Goal: Information Seeking & Learning: Learn about a topic

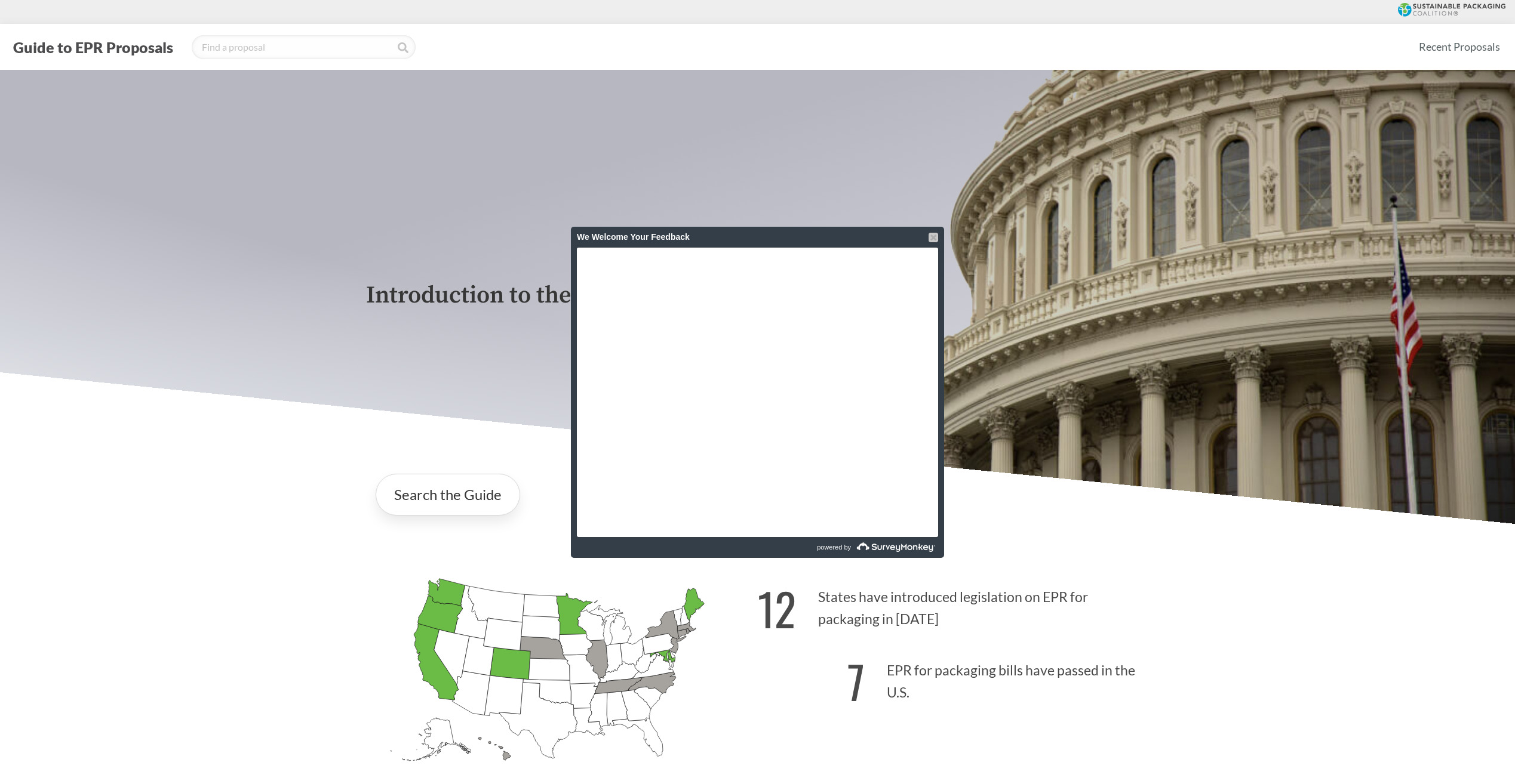
click at [934, 236] on div at bounding box center [933, 237] width 10 height 10
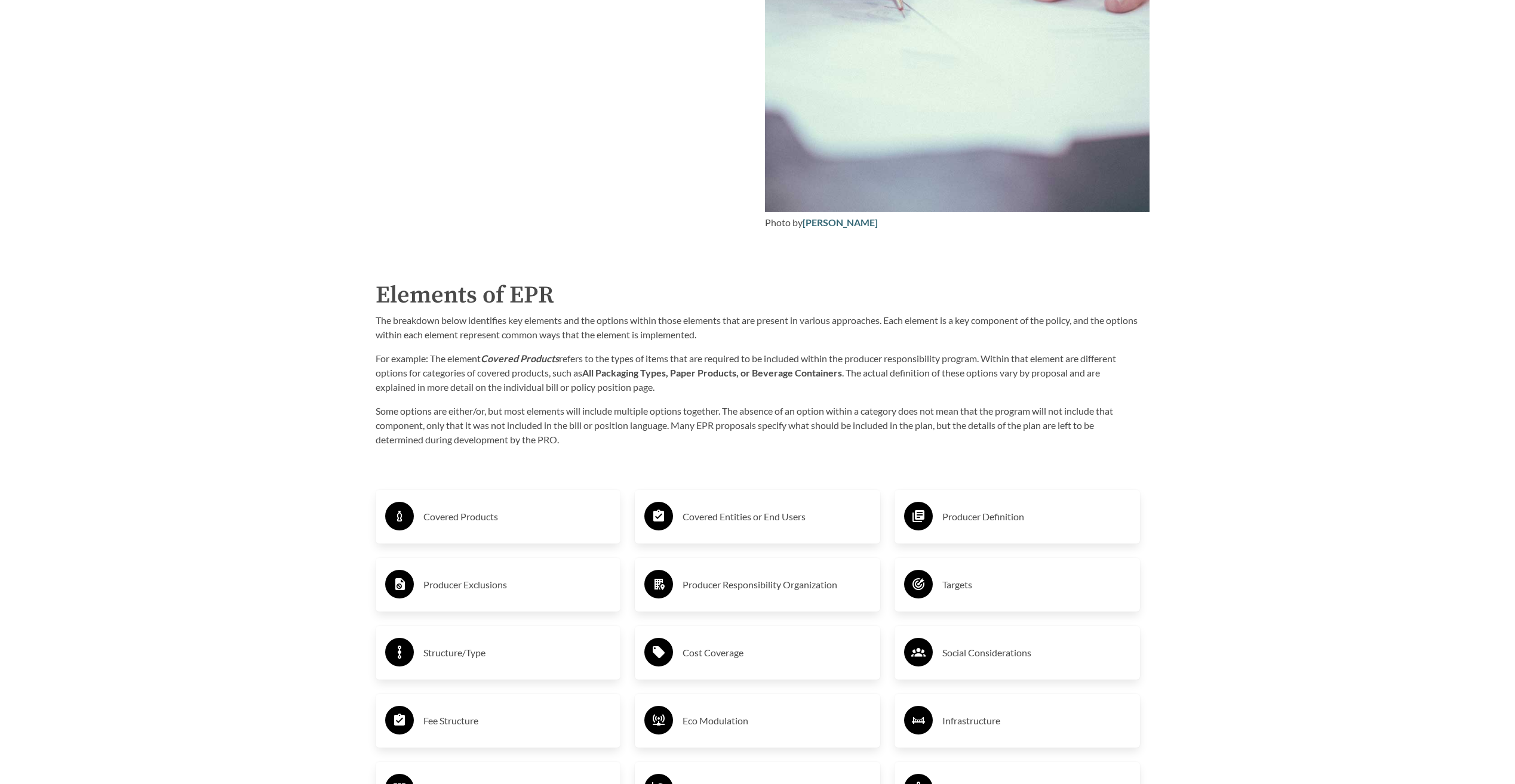
scroll to position [1850, 0]
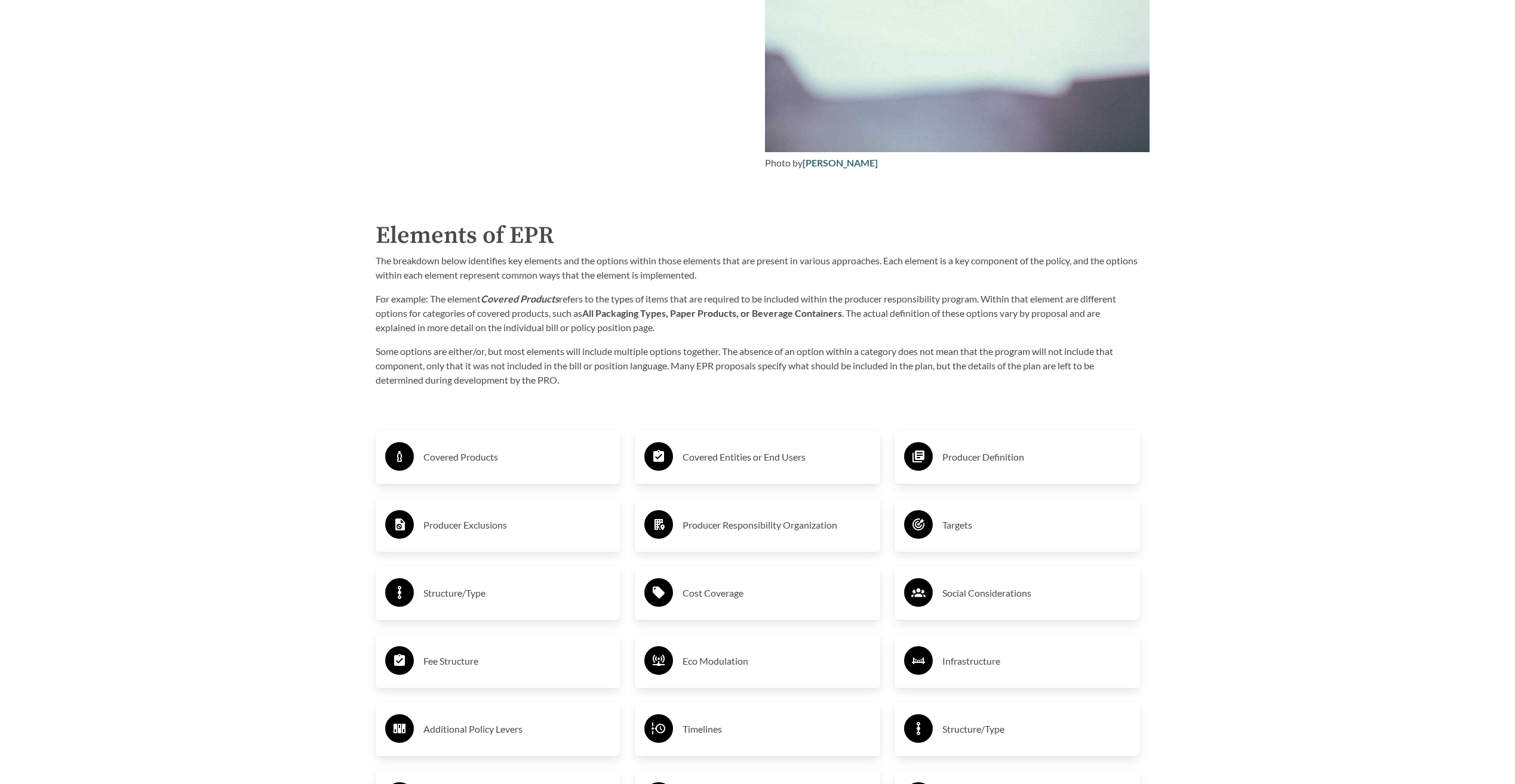
click at [403, 463] on icon at bounding box center [399, 456] width 29 height 29
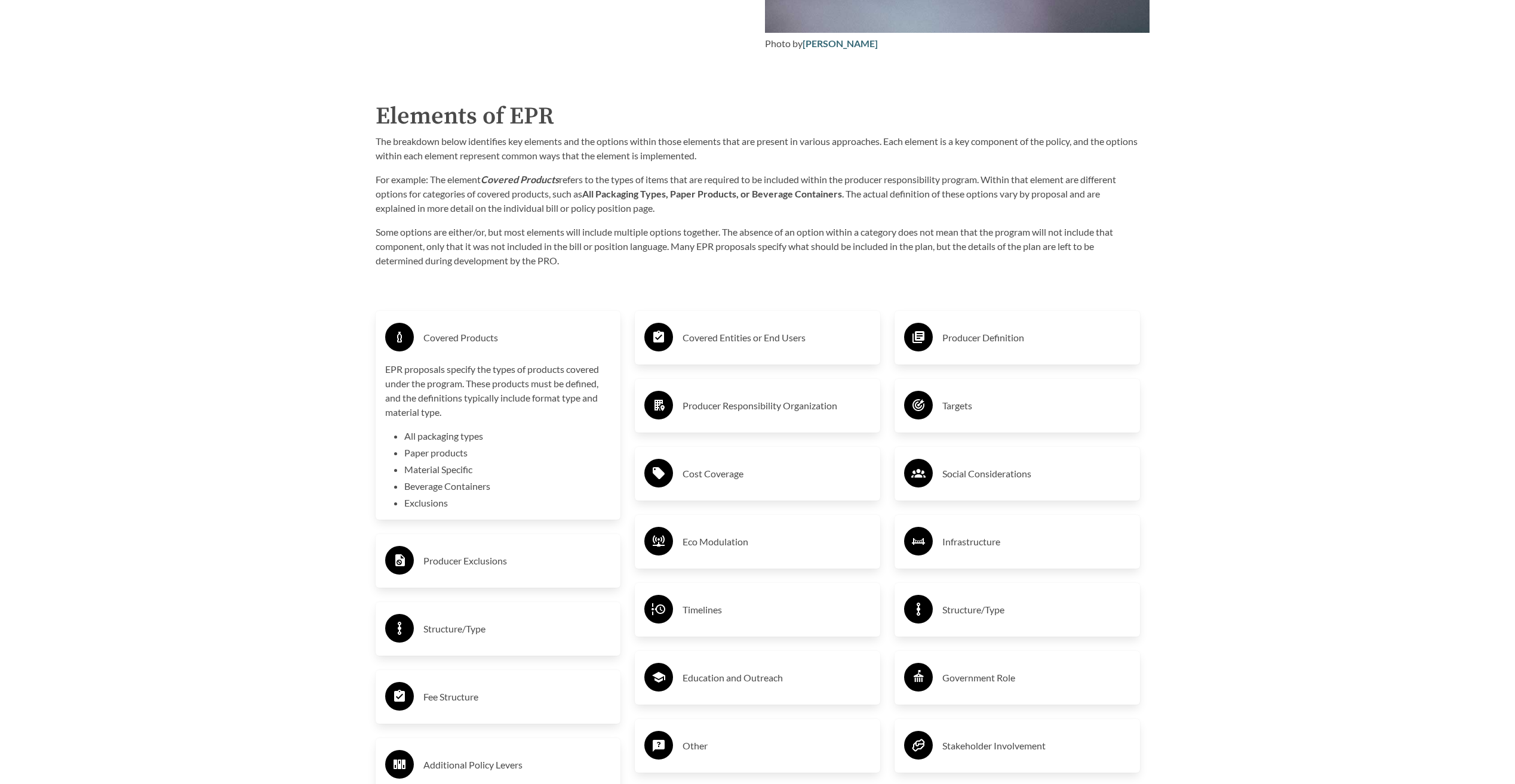
scroll to position [2089, 0]
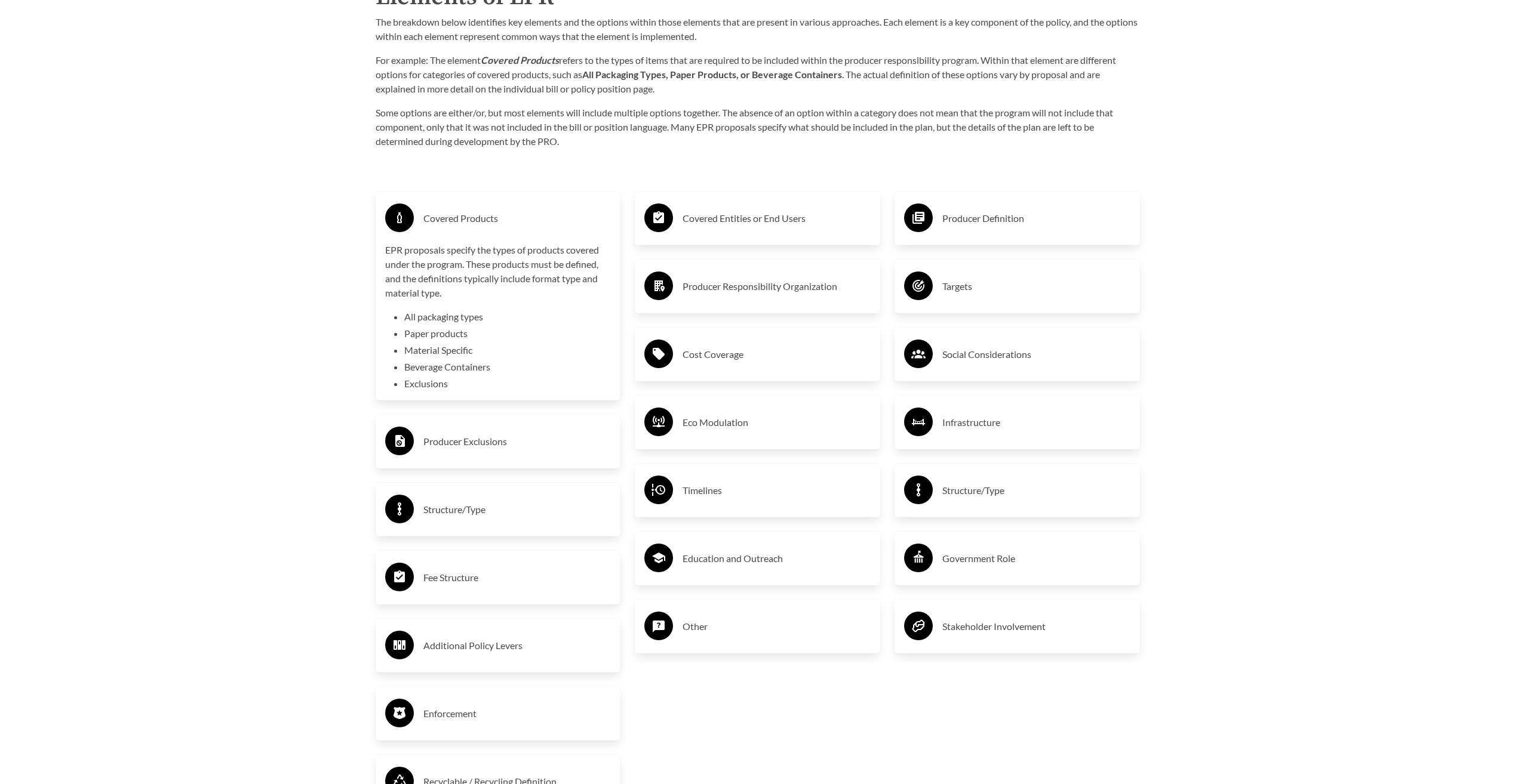
click at [462, 449] on h3 "Producer Exclusions" at bounding box center [517, 442] width 188 height 19
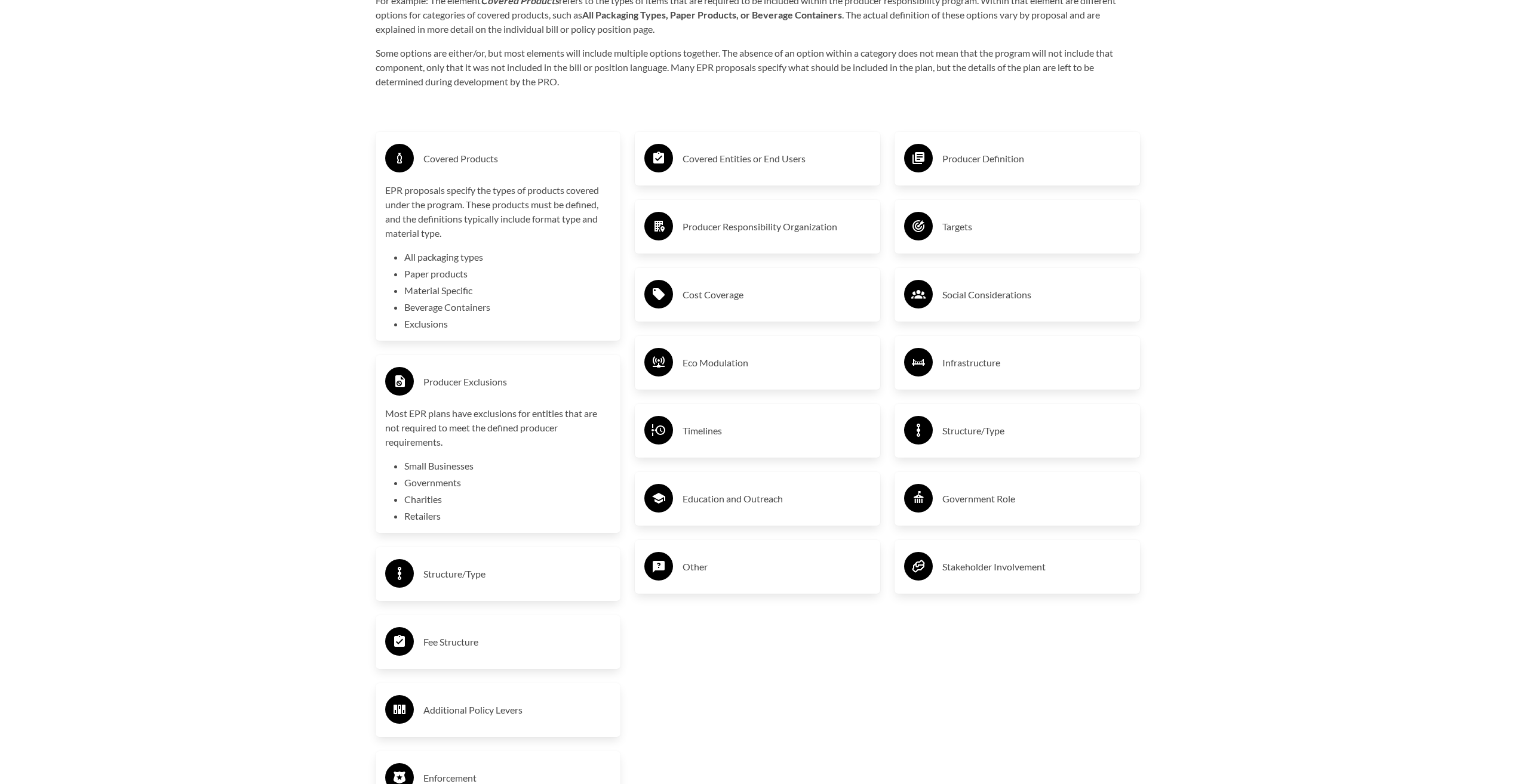
scroll to position [2268, 0]
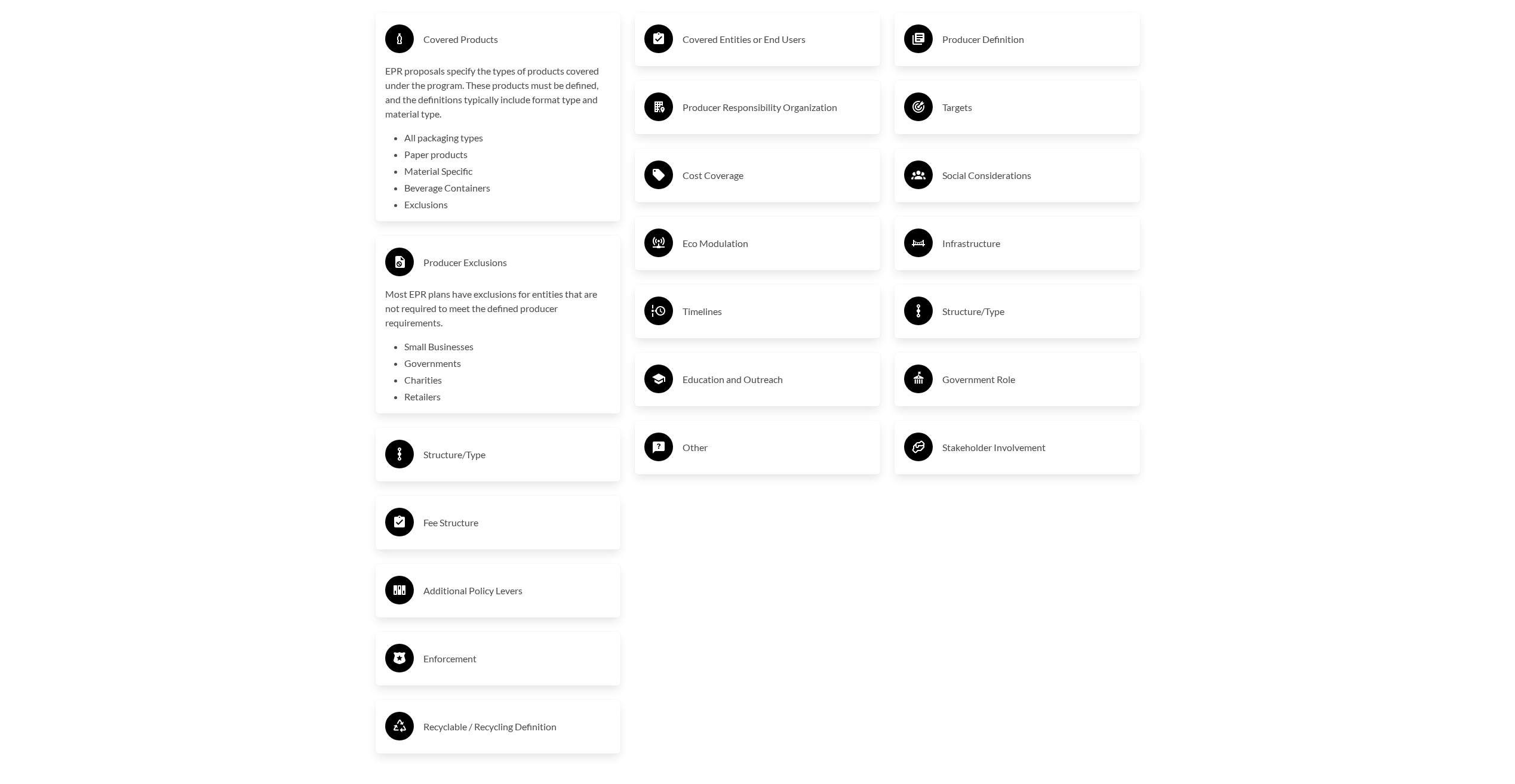
click at [441, 351] on li "Small Businesses" at bounding box center [508, 347] width 207 height 14
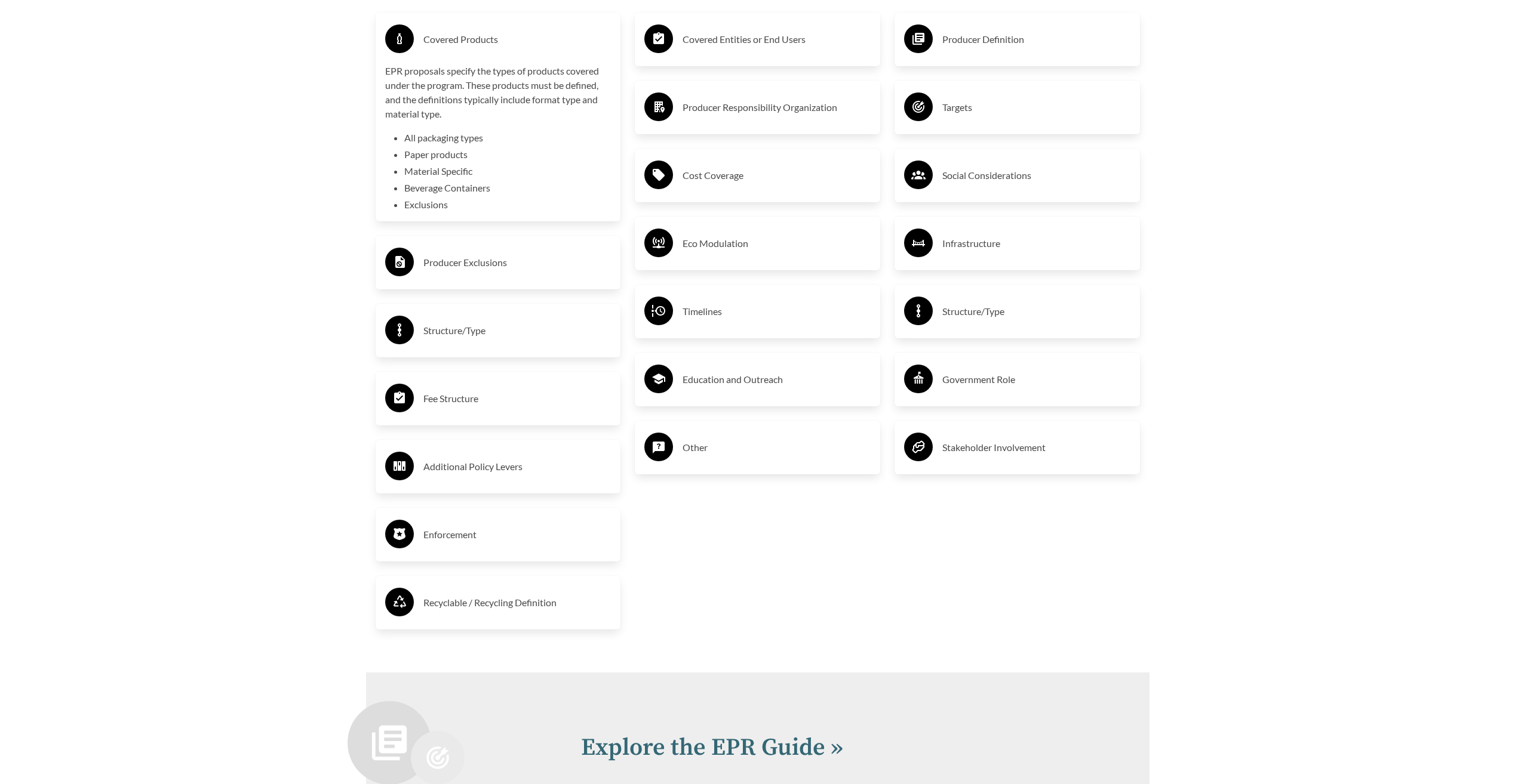
click at [453, 266] on h3 "Producer Exclusions" at bounding box center [517, 262] width 188 height 19
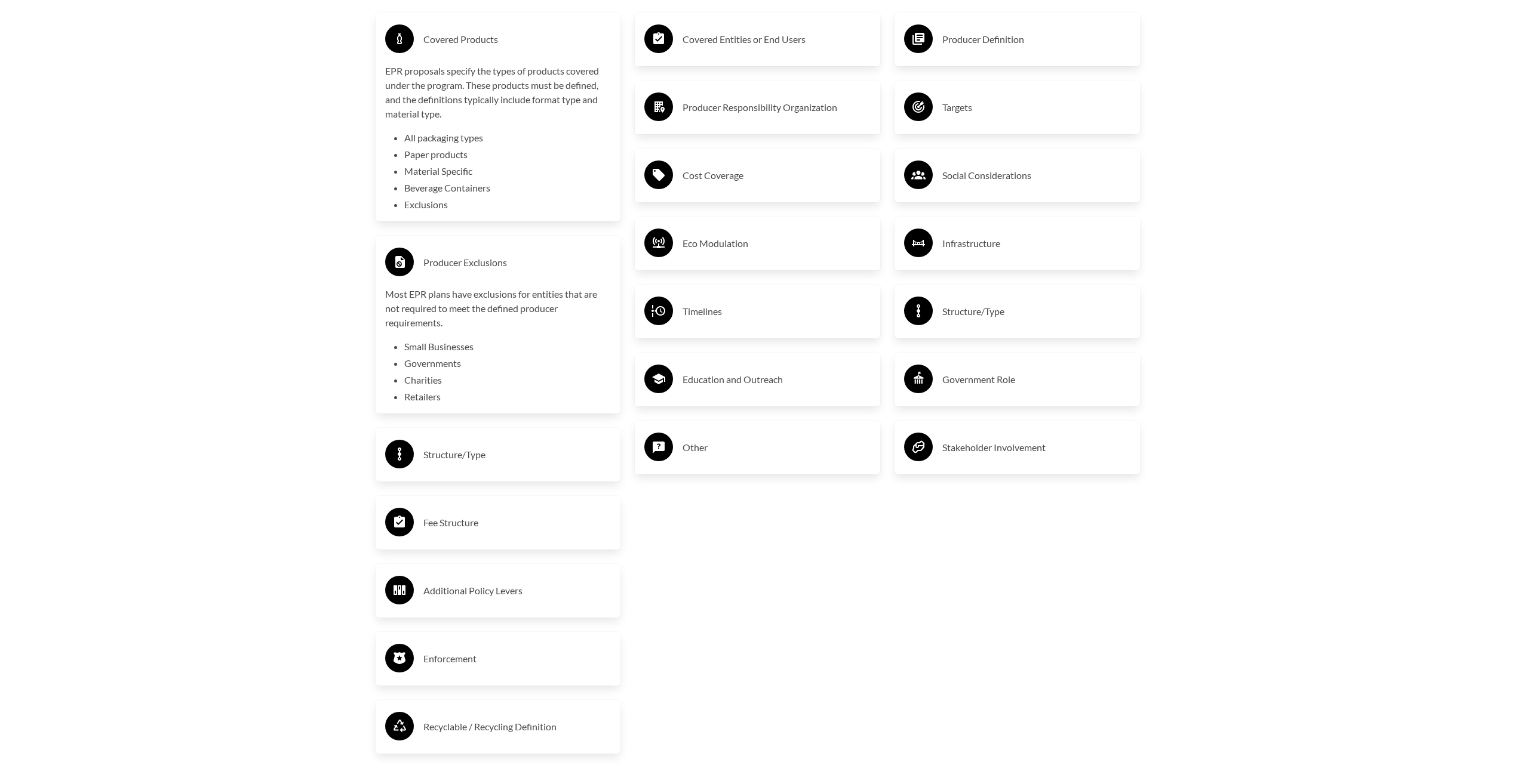
click at [453, 457] on h3 "Structure/Type" at bounding box center [517, 455] width 188 height 19
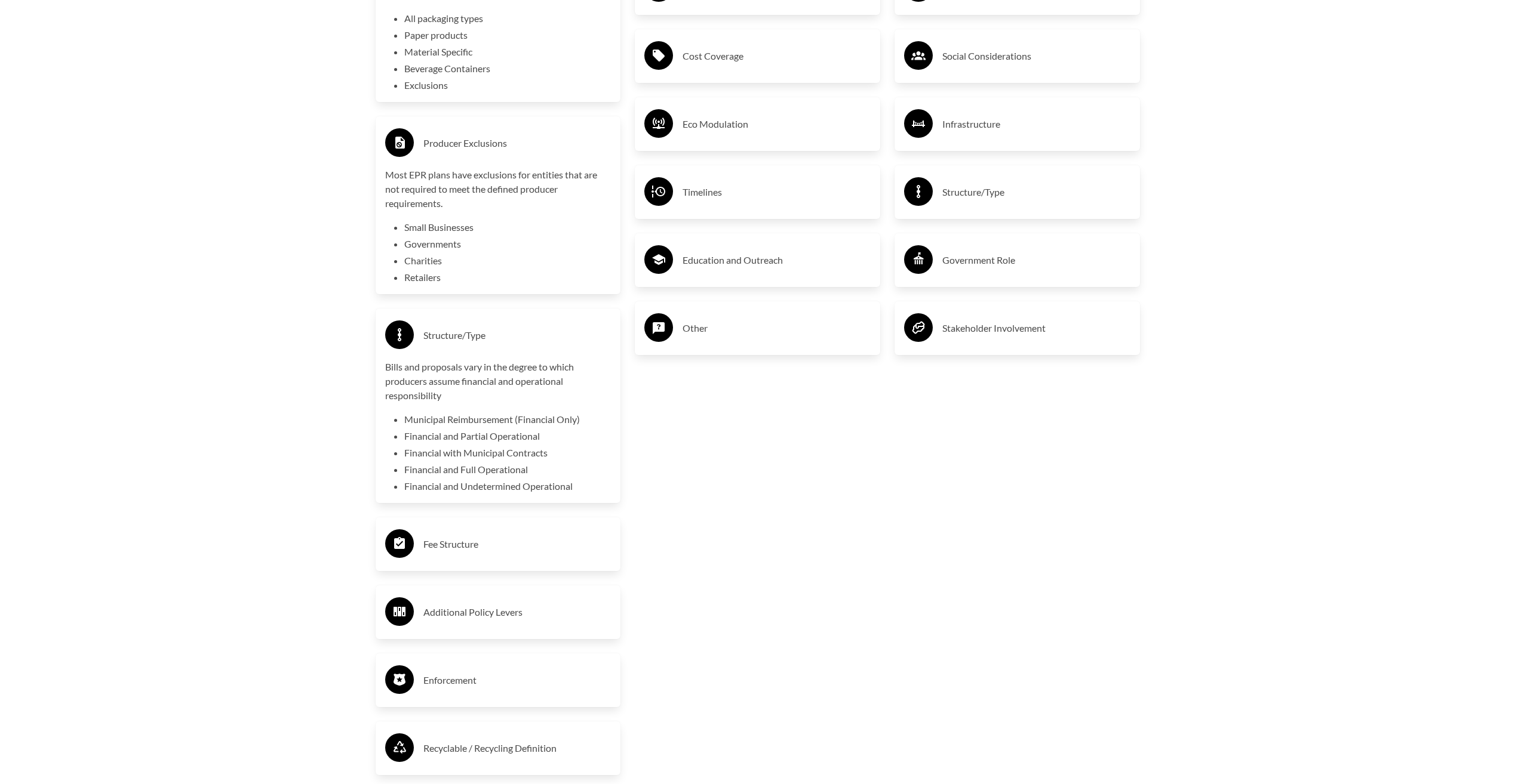
scroll to position [2507, 0]
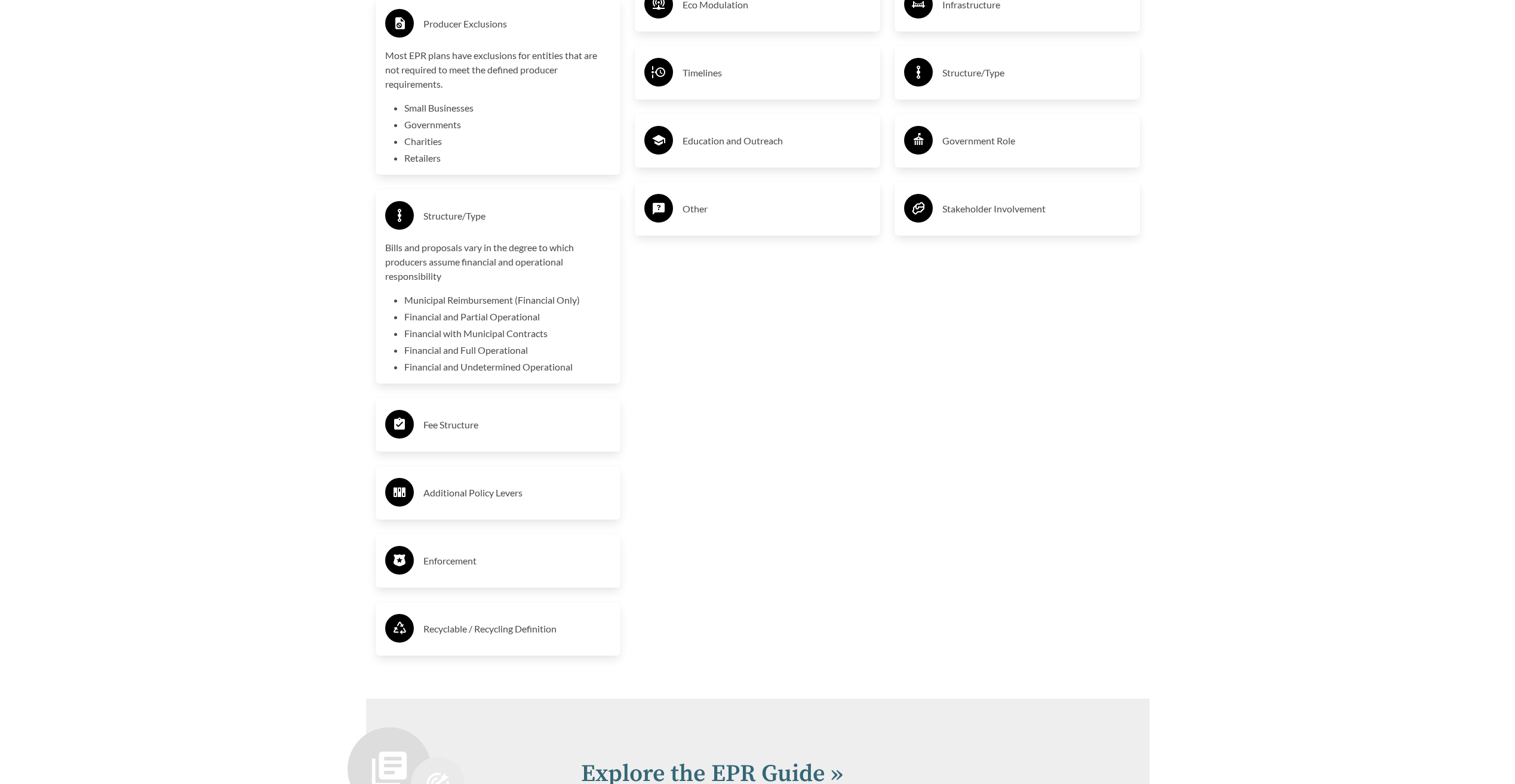
click at [458, 431] on h3 "Fee Structure" at bounding box center [517, 425] width 188 height 19
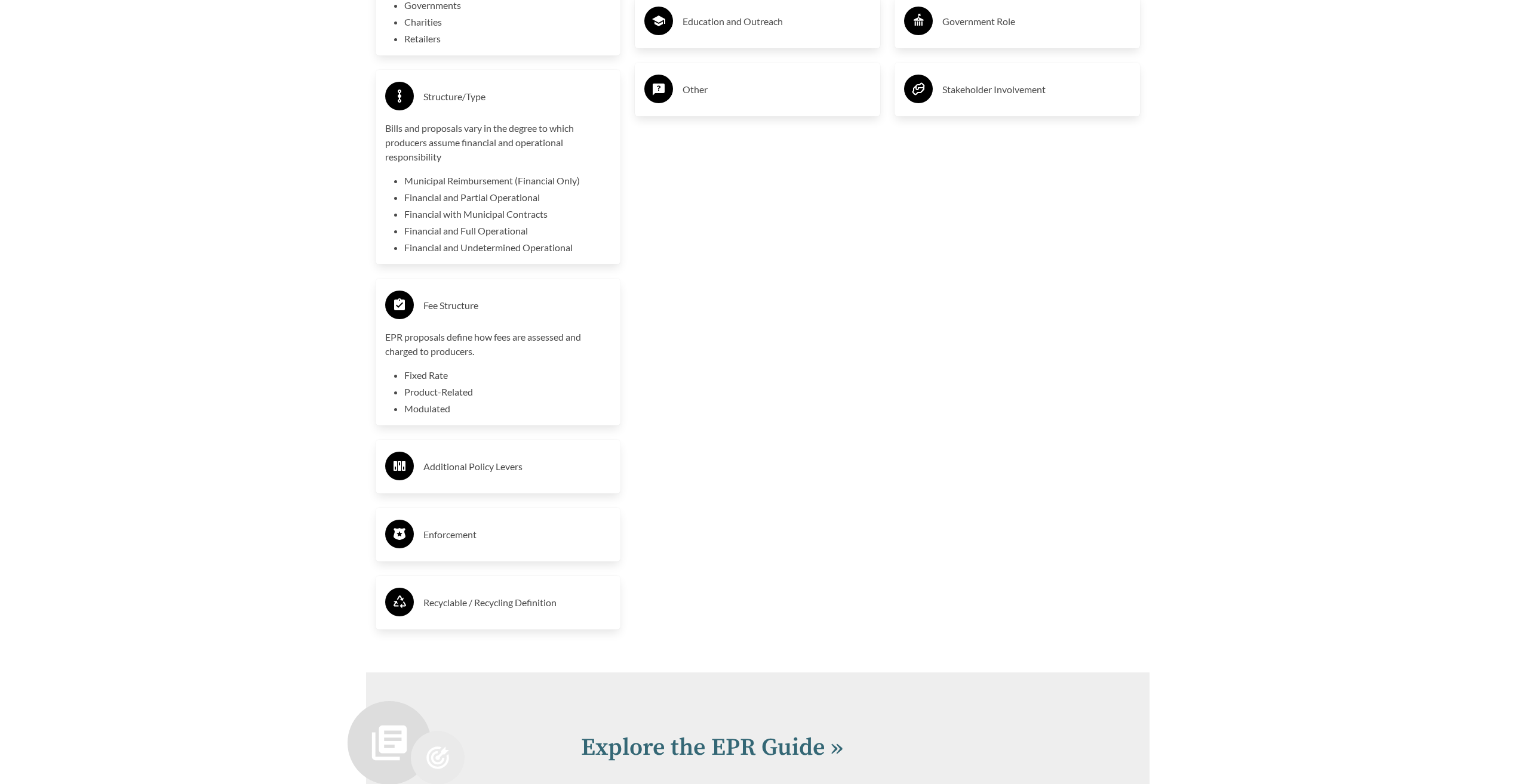
scroll to position [2685, 0]
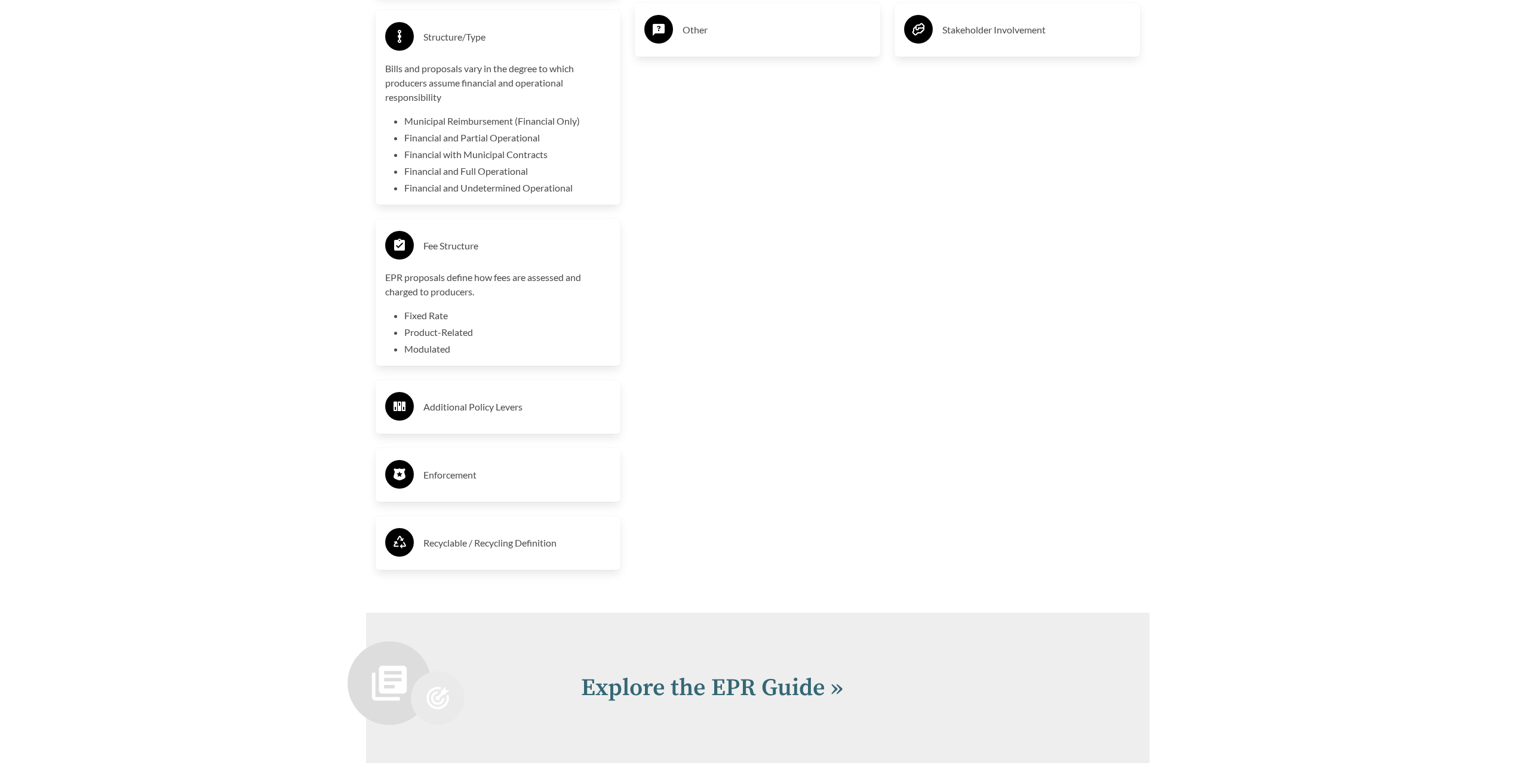
click at [473, 413] on h3 "Additional Policy Levers" at bounding box center [517, 407] width 188 height 19
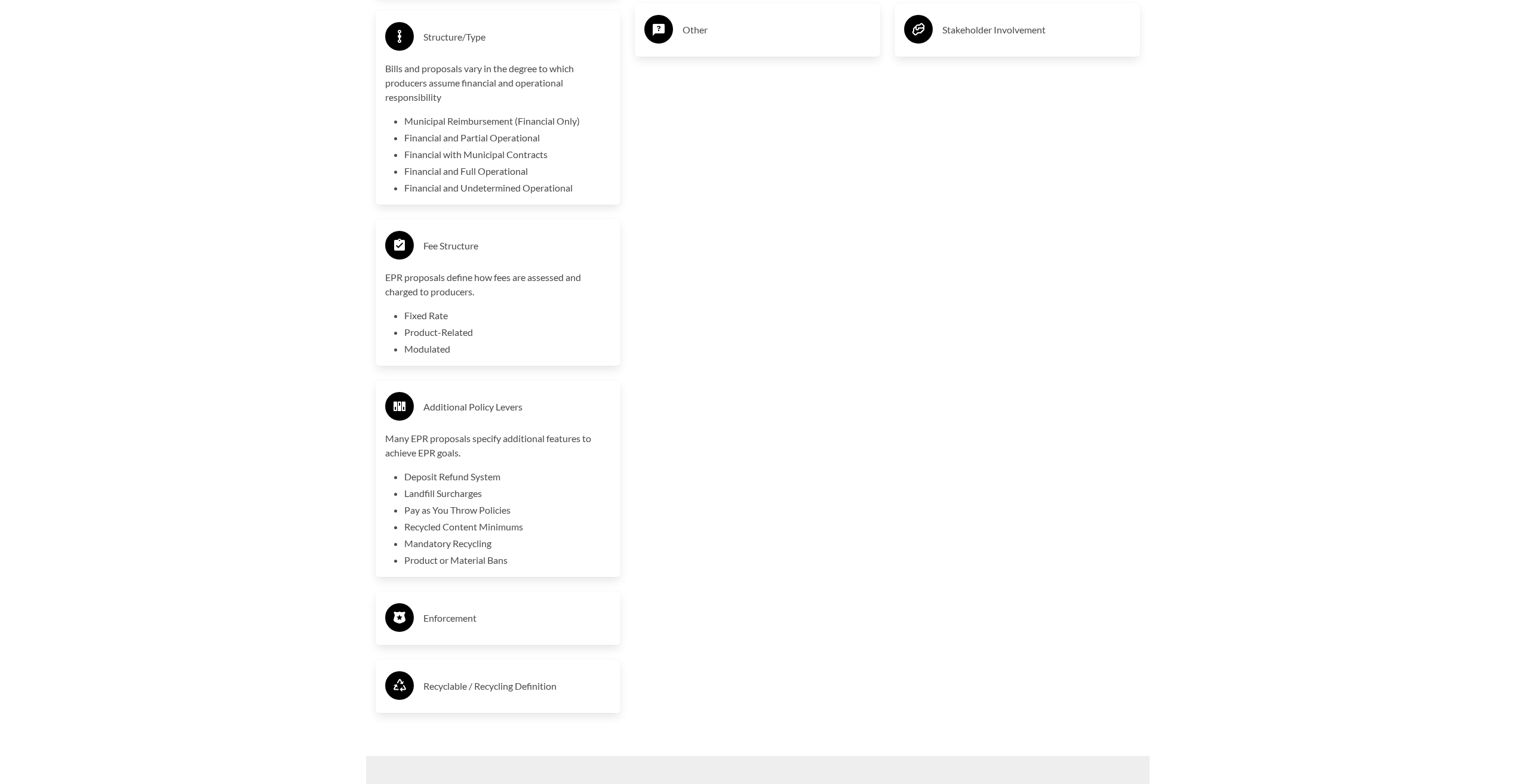
scroll to position [2865, 0]
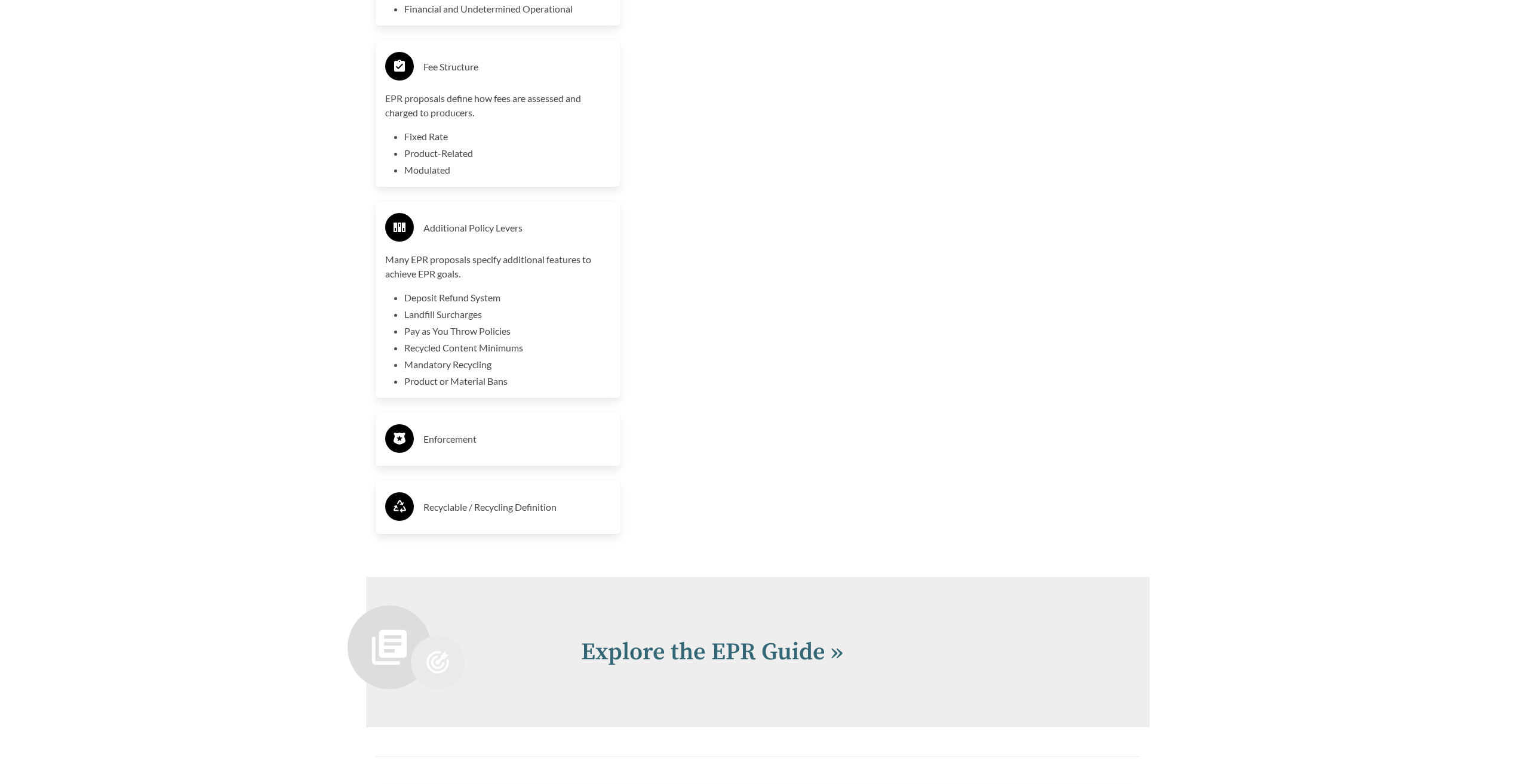
click at [451, 443] on h3 "Enforcement" at bounding box center [517, 439] width 188 height 19
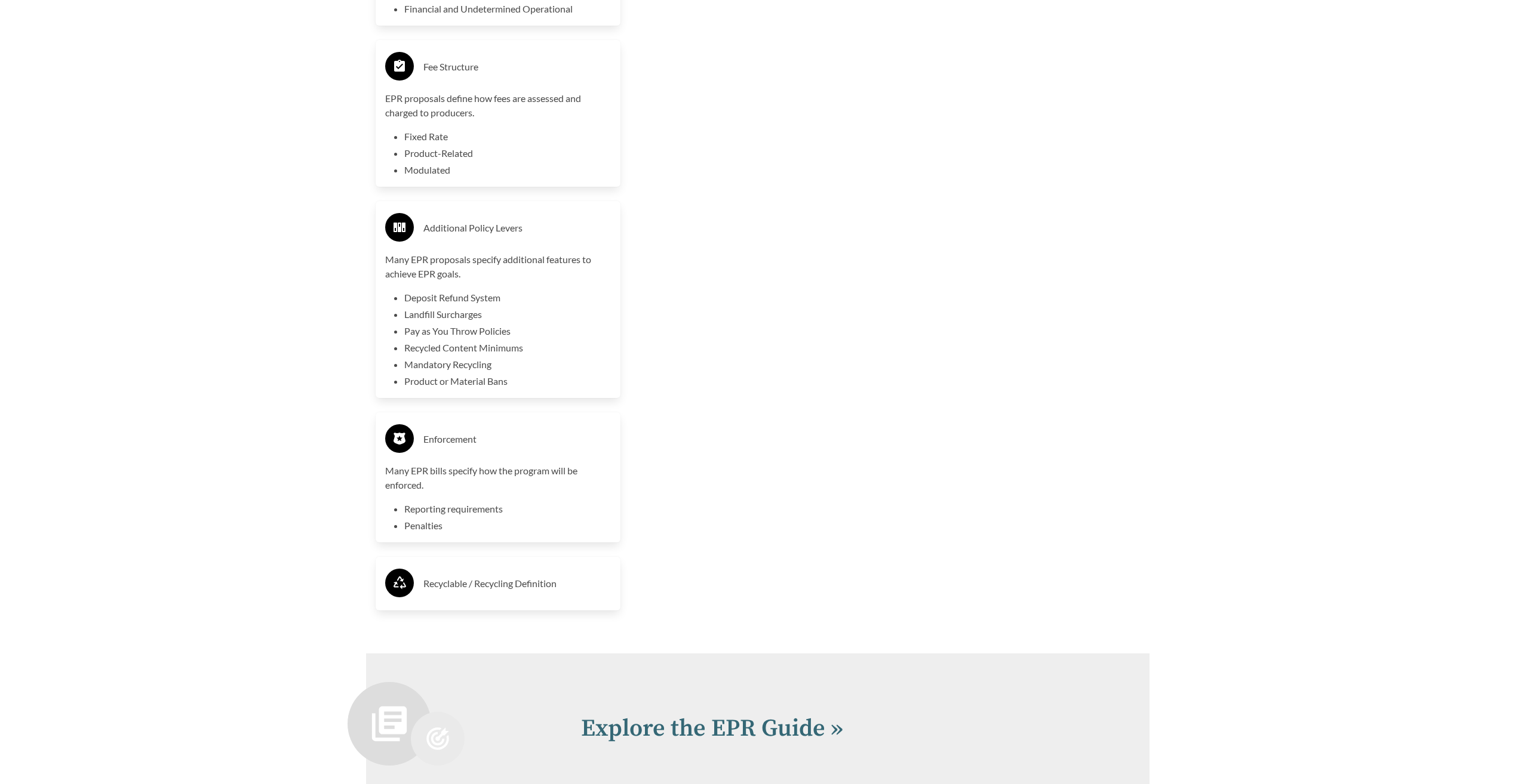
click at [473, 586] on h3 "Recyclable / Recycling Definition" at bounding box center [517, 584] width 188 height 19
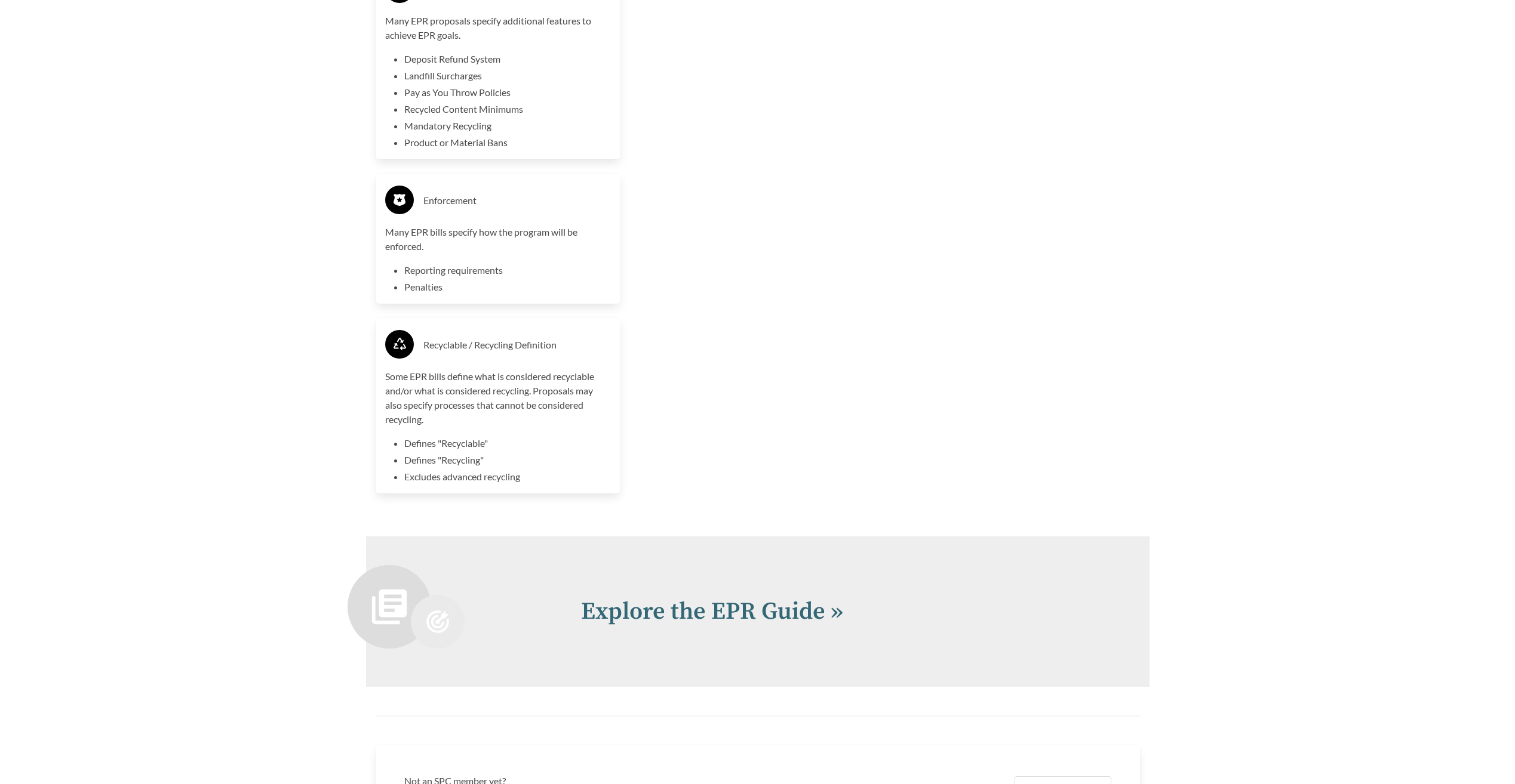
scroll to position [3359, 0]
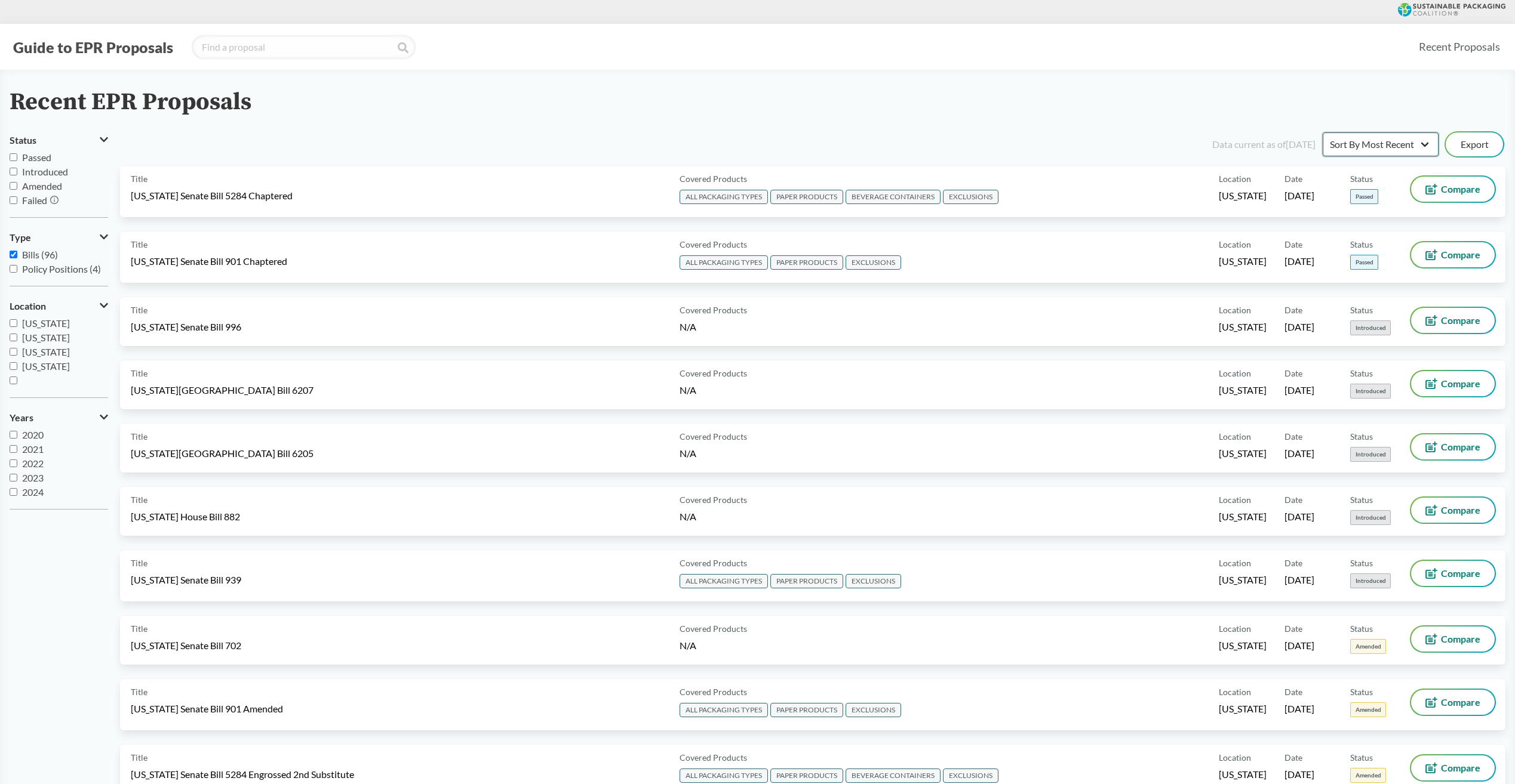
click at [1422, 143] on select "Sort By Most Recent Sort By Status" at bounding box center [1381, 144] width 116 height 24
select select "Sort By Status"
click at [1323, 132] on select "Sort By Most Recent Sort By Status" at bounding box center [1381, 144] width 116 height 24
